Goal: Task Accomplishment & Management: Use online tool/utility

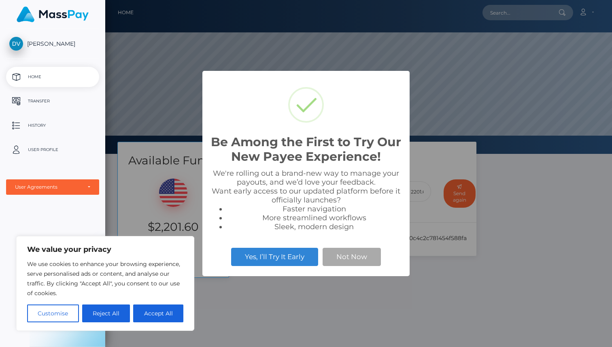
scroll to position [154, 507]
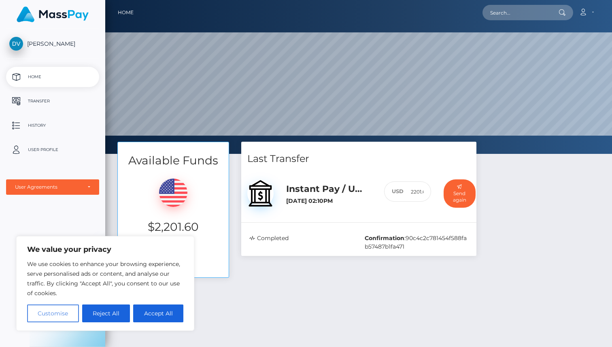
click at [67, 307] on button "Customise" at bounding box center [53, 313] width 52 height 18
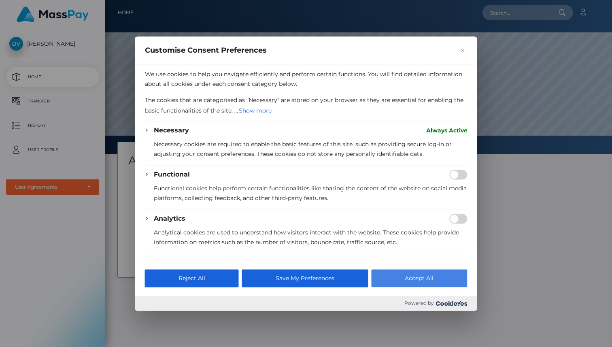
click at [413, 273] on button "Accept All" at bounding box center [419, 278] width 96 height 18
checkbox input "true"
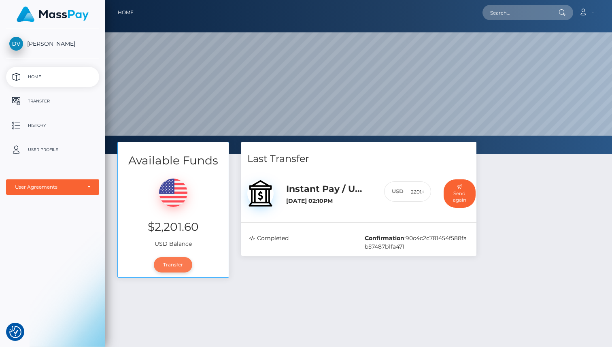
click at [162, 266] on link "Transfer" at bounding box center [173, 264] width 38 height 15
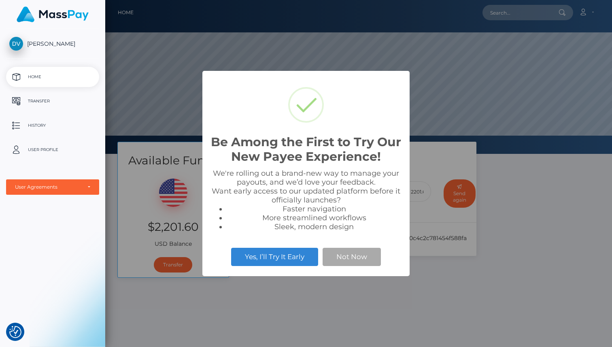
scroll to position [154, 507]
click at [341, 257] on button "Not Now" at bounding box center [352, 257] width 58 height 18
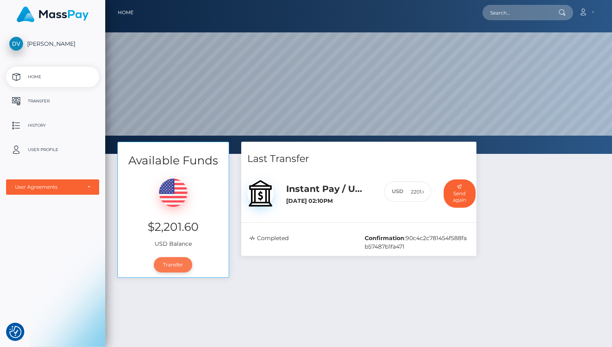
click at [170, 263] on link "Transfer" at bounding box center [173, 264] width 38 height 15
